Goal: Find specific page/section: Find specific page/section

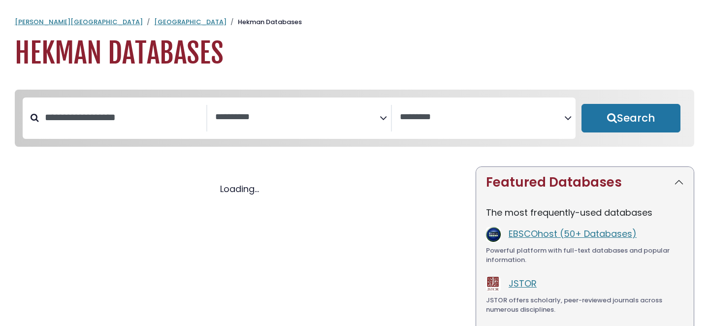
select select "Database Subject Filter"
select select "Database Vendors Filter"
select select "Database Subject Filter"
select select "Database Vendors Filter"
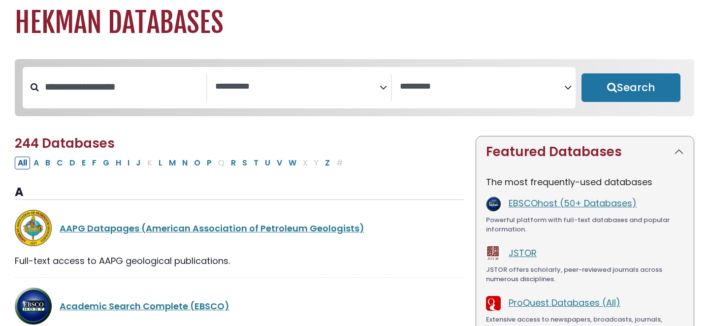
scroll to position [32, 0]
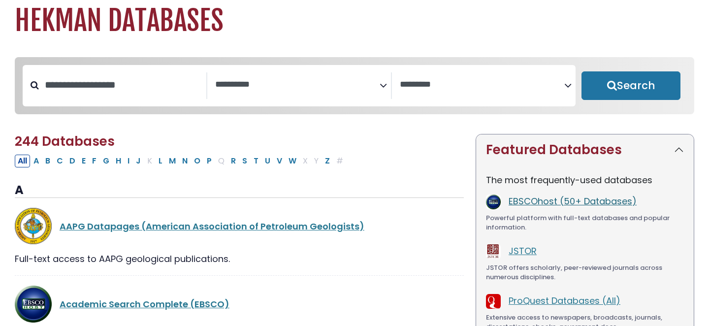
click at [542, 200] on link "EBSCOhost (50+ Databases)" at bounding box center [573, 201] width 128 height 12
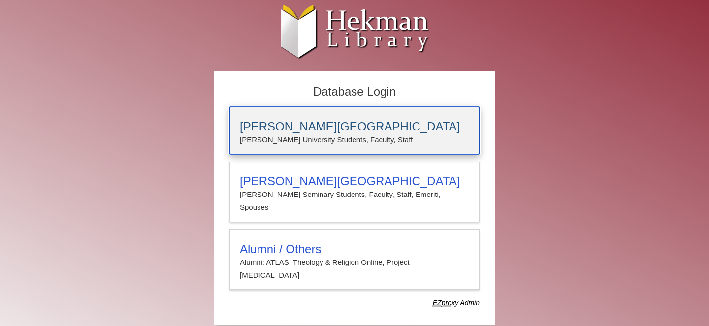
click at [285, 129] on h3 "[PERSON_NAME][GEOGRAPHIC_DATA]" at bounding box center [354, 127] width 229 height 14
